Goal: Information Seeking & Learning: Learn about a topic

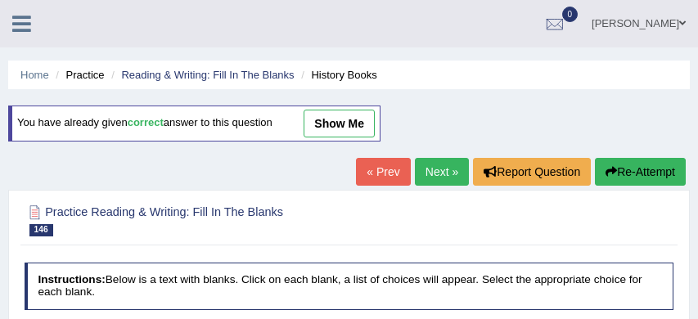
select select "have been"
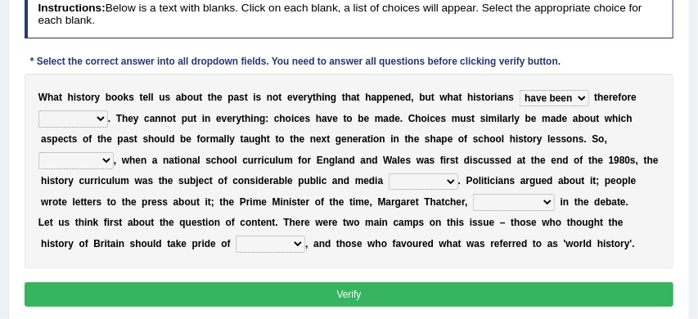
scroll to position [273, 0]
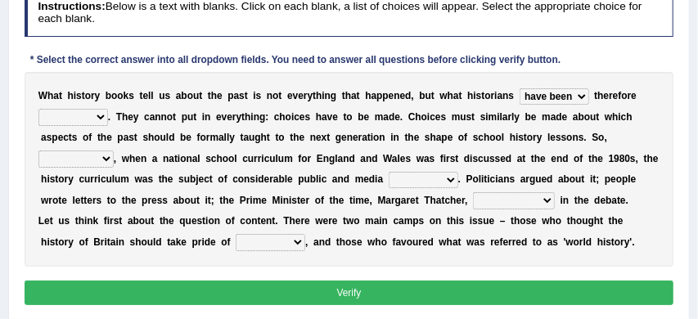
click at [581, 98] on select "had had been have been have" at bounding box center [554, 96] width 70 height 16
click at [98, 118] on select "passed selected pointed measured" at bounding box center [73, 117] width 70 height 16
select select "passed"
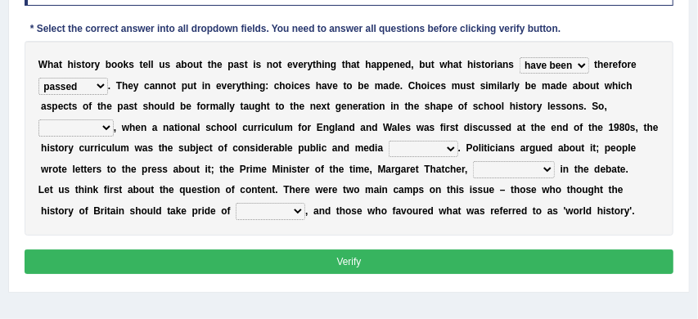
scroll to position [312, 0]
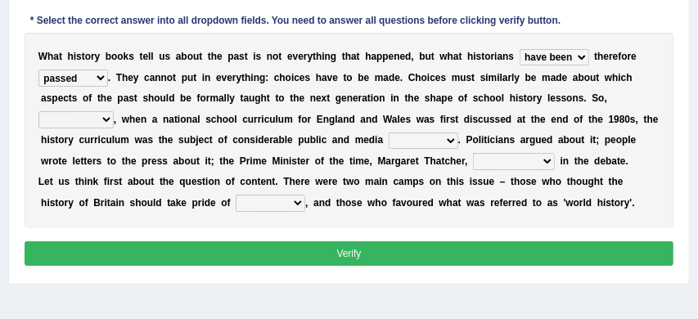
click at [104, 119] on select "likewise neverthless for example kindly" at bounding box center [75, 119] width 75 height 16
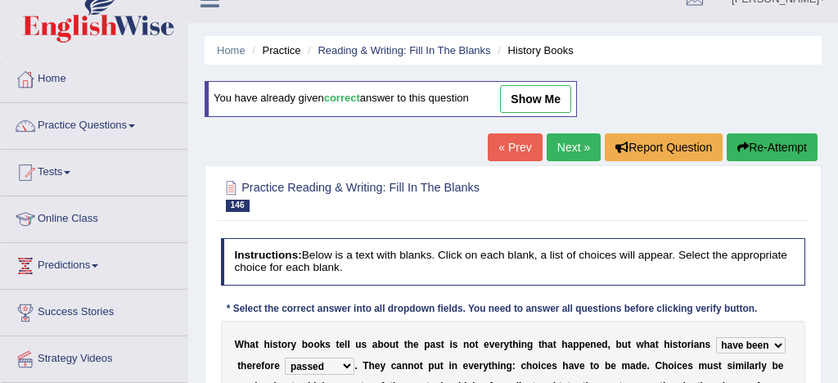
scroll to position [0, 0]
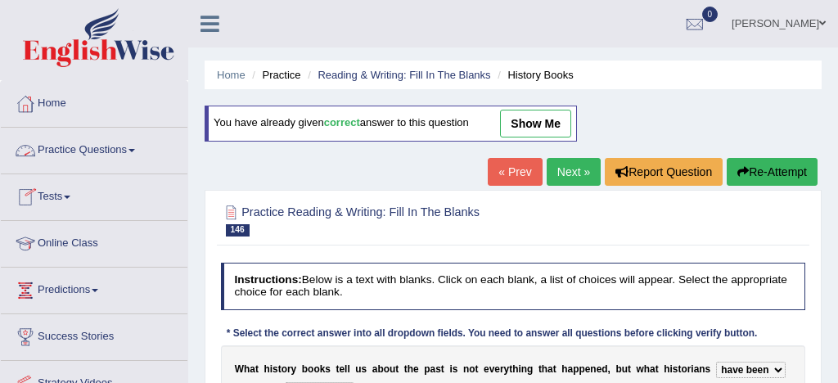
click at [95, 150] on link "Practice Questions" at bounding box center [94, 148] width 186 height 41
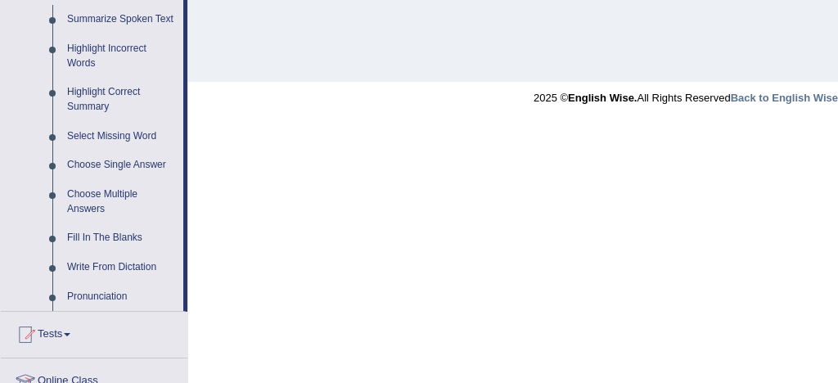
scroll to position [736, 0]
click at [136, 252] on link "Fill In The Blanks" at bounding box center [122, 237] width 124 height 29
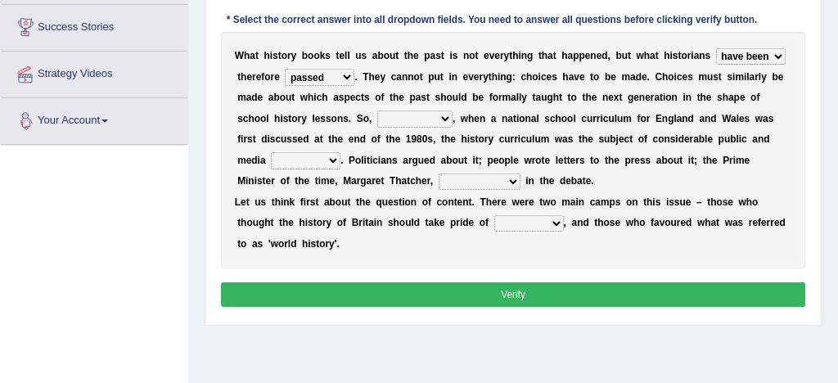
scroll to position [476, 0]
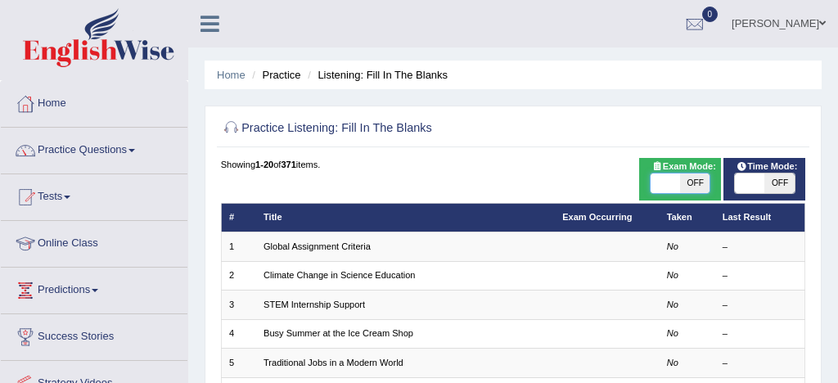
click at [655, 179] on span at bounding box center [664, 183] width 29 height 20
checkbox input "true"
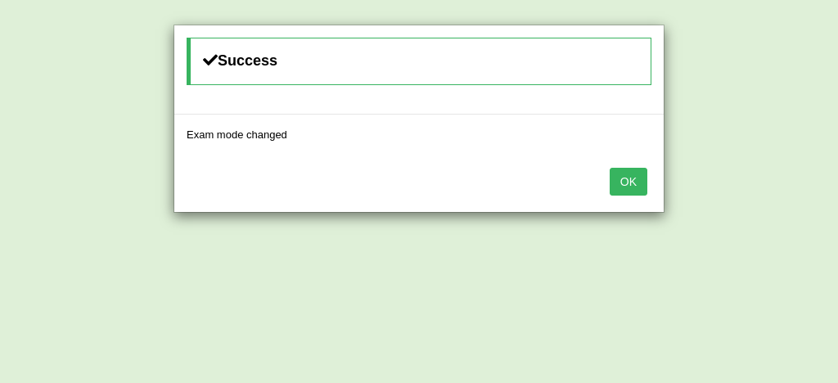
click at [634, 180] on button "OK" at bounding box center [628, 182] width 38 height 28
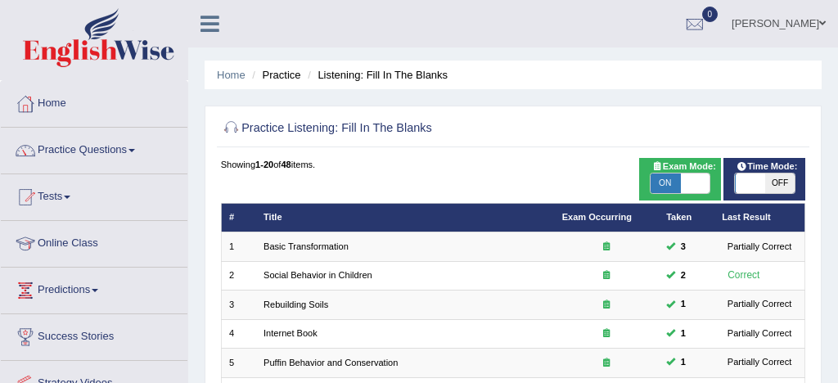
scroll to position [559, 0]
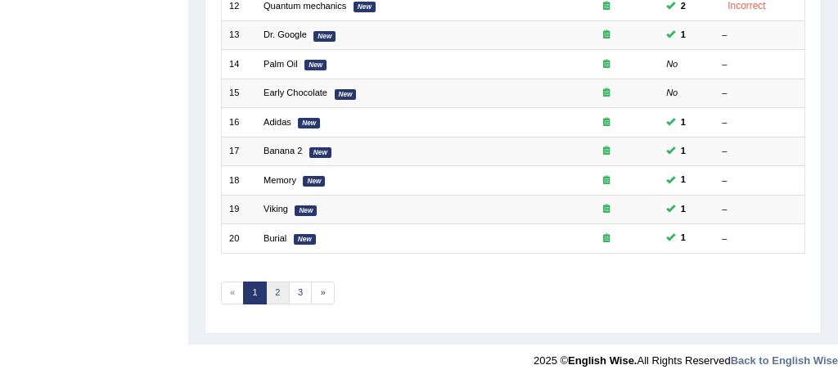
click at [276, 292] on link "2" at bounding box center [278, 292] width 24 height 23
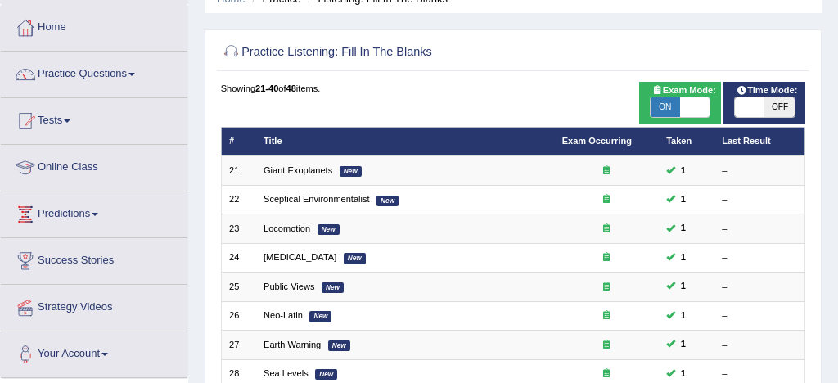
scroll to position [70, 0]
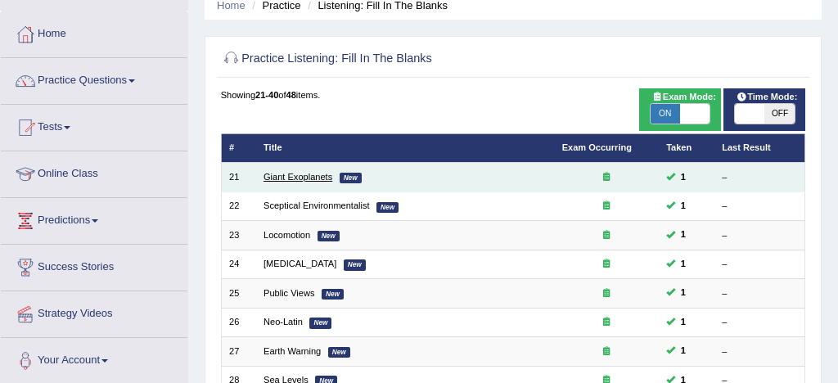
click at [303, 178] on link "Giant Exoplanets" at bounding box center [297, 177] width 69 height 10
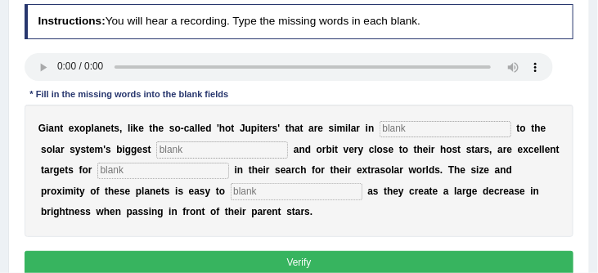
scroll to position [207, 0]
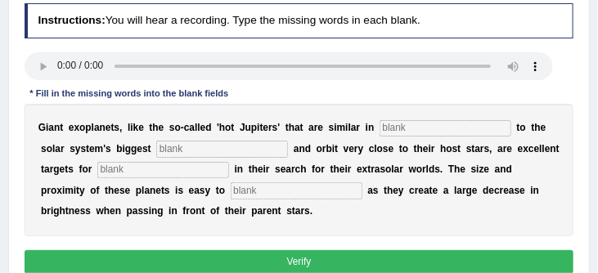
click at [231, 193] on input "text" at bounding box center [297, 190] width 132 height 16
click at [231, 195] on input "text" at bounding box center [297, 190] width 132 height 16
type input "detacts"
click at [399, 129] on input "text" at bounding box center [445, 128] width 132 height 16
type input "caratersticks"
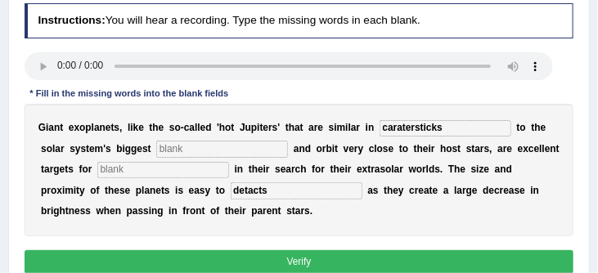
click at [208, 152] on input "text" at bounding box center [222, 149] width 132 height 16
type input "planets"
click at [128, 173] on input "text" at bounding box center [163, 170] width 132 height 16
type input "stronomus"
click at [302, 265] on button "Verify" at bounding box center [300, 262] width 550 height 24
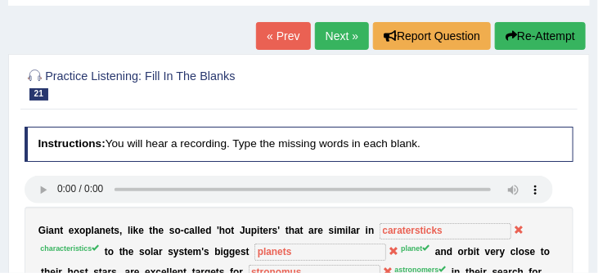
scroll to position [82, 0]
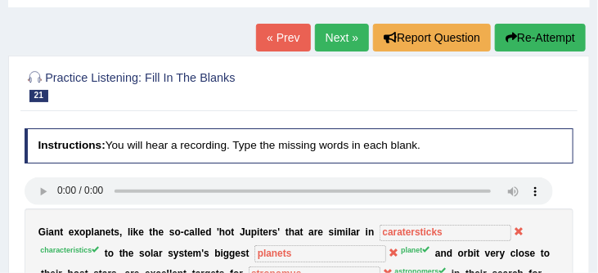
click at [326, 37] on link "Next »" at bounding box center [342, 38] width 54 height 28
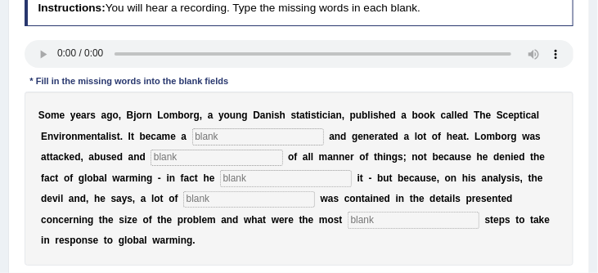
scroll to position [218, 0]
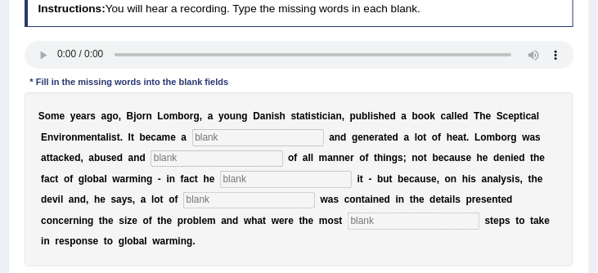
click at [348, 218] on input "text" at bounding box center [414, 221] width 132 height 16
type input "responsible"
click at [254, 144] on input "text" at bounding box center [258, 137] width 132 height 16
type input "best"
click at [196, 159] on input "text" at bounding box center [216, 158] width 132 height 16
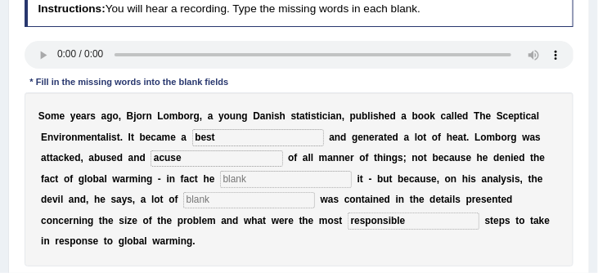
type input "acuse"
click at [249, 182] on input "text" at bounding box center [286, 179] width 132 height 16
type input "aformed"
click at [206, 199] on input "text" at bounding box center [249, 200] width 132 height 16
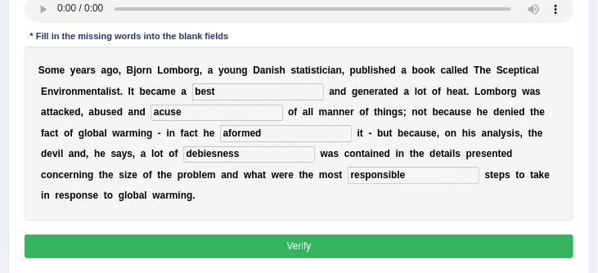
scroll to position [293, 0]
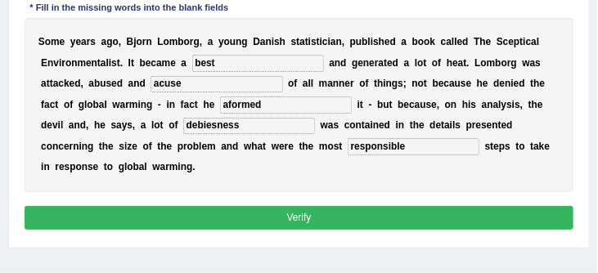
type input "debiesness"
click at [308, 221] on button "Verify" at bounding box center [300, 218] width 550 height 24
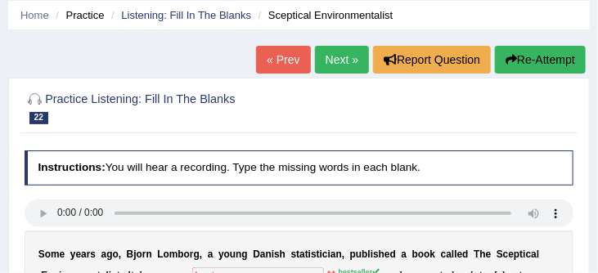
scroll to position [60, 0]
click at [327, 60] on link "Next »" at bounding box center [342, 60] width 54 height 28
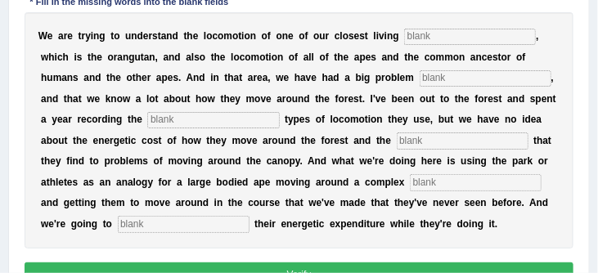
scroll to position [299, 0]
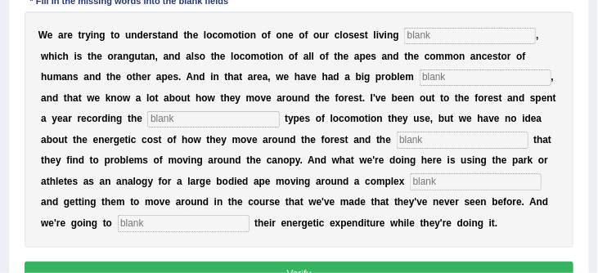
click at [416, 38] on input "text" at bounding box center [470, 36] width 132 height 16
type input "reletives"
click at [420, 74] on input "text" at bounding box center [486, 78] width 132 height 16
type input "treditionally"
click at [174, 122] on input "text" at bounding box center [213, 119] width 132 height 16
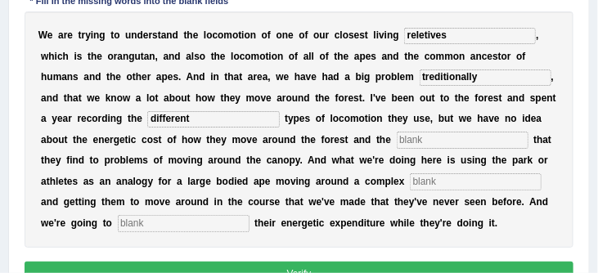
type input "different"
click at [397, 141] on input "text" at bounding box center [463, 140] width 132 height 16
type input "solutions"
click at [410, 186] on input "text" at bounding box center [476, 181] width 132 height 16
type input "environment"
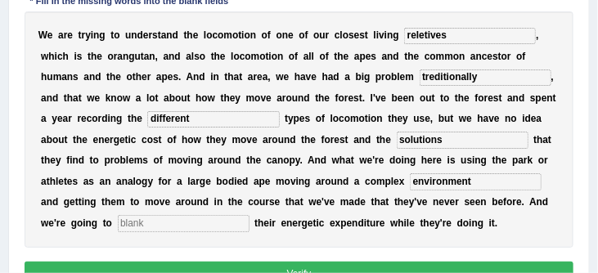
click at [121, 227] on input "text" at bounding box center [184, 223] width 132 height 16
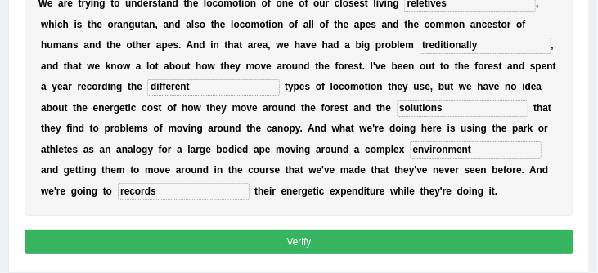
scroll to position [346, 0]
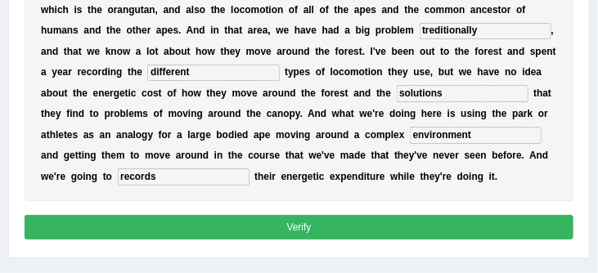
type input "records"
click at [323, 233] on button "Verify" at bounding box center [300, 227] width 550 height 24
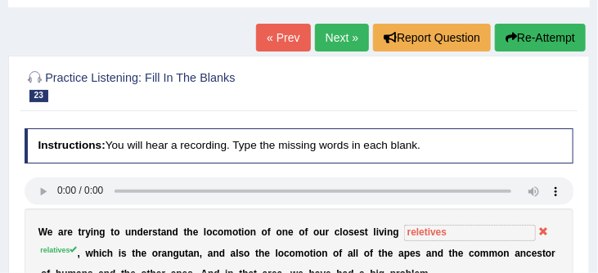
scroll to position [80, 0]
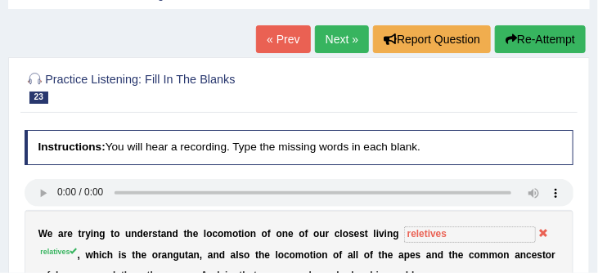
click at [327, 37] on link "Next »" at bounding box center [342, 39] width 54 height 28
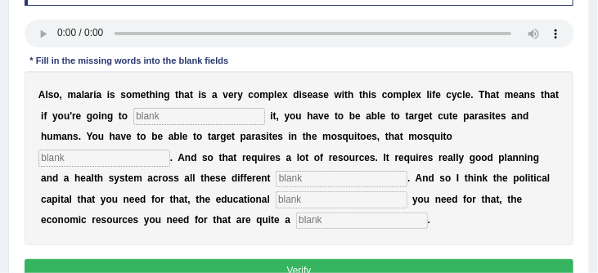
scroll to position [247, 0]
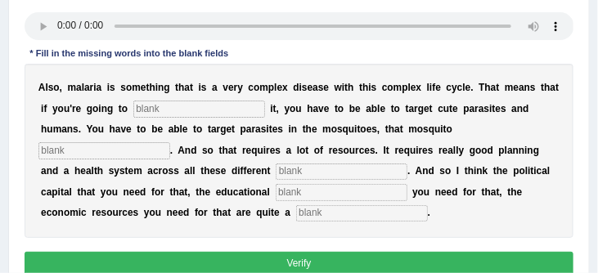
click at [147, 111] on input "text" at bounding box center [199, 109] width 132 height 16
type input "alimited"
click at [170, 142] on input "text" at bounding box center [104, 150] width 132 height 16
type input "population"
click at [276, 175] on input "text" at bounding box center [342, 172] width 132 height 16
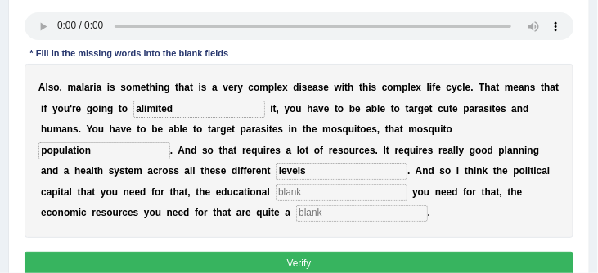
type input "levels"
click at [276, 200] on input "text" at bounding box center [342, 192] width 132 height 16
type input "i"
click at [296, 218] on input "text" at bounding box center [362, 213] width 132 height 16
type input "challenge"
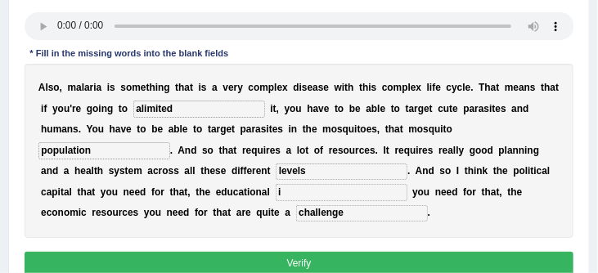
click at [281, 263] on button "Verify" at bounding box center [300, 264] width 550 height 24
